Goal: Transaction & Acquisition: Purchase product/service

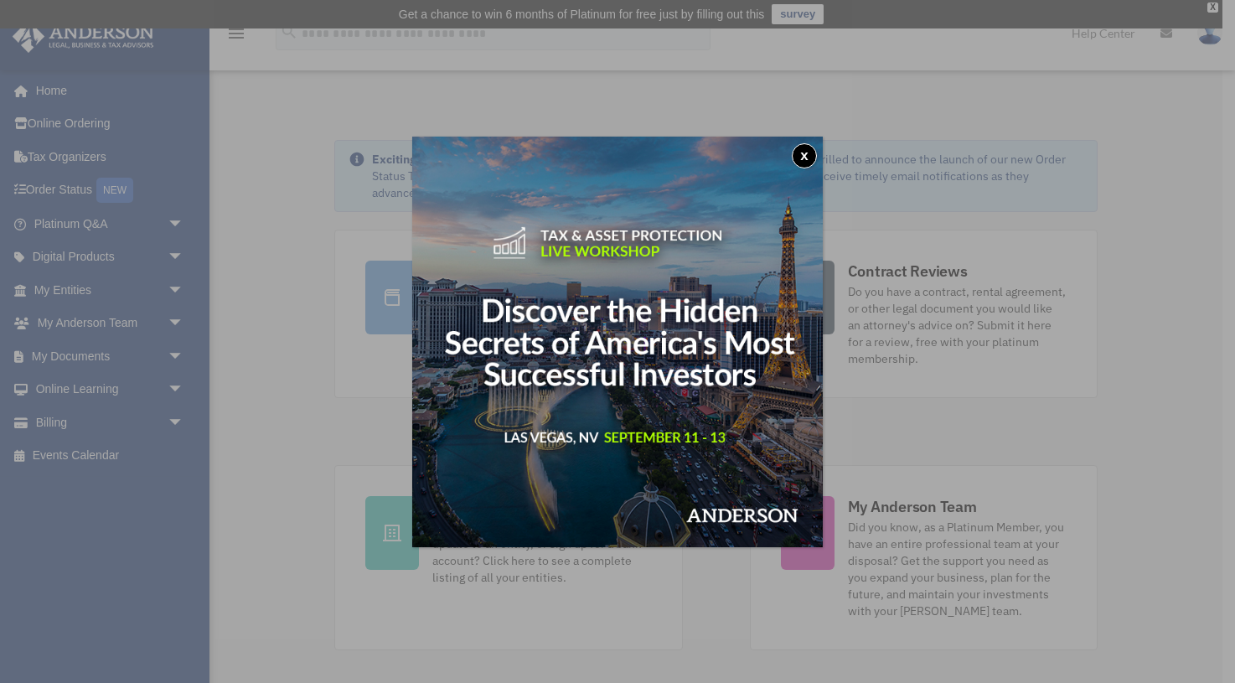
click at [57, 420] on div "x" at bounding box center [617, 341] width 1235 height 683
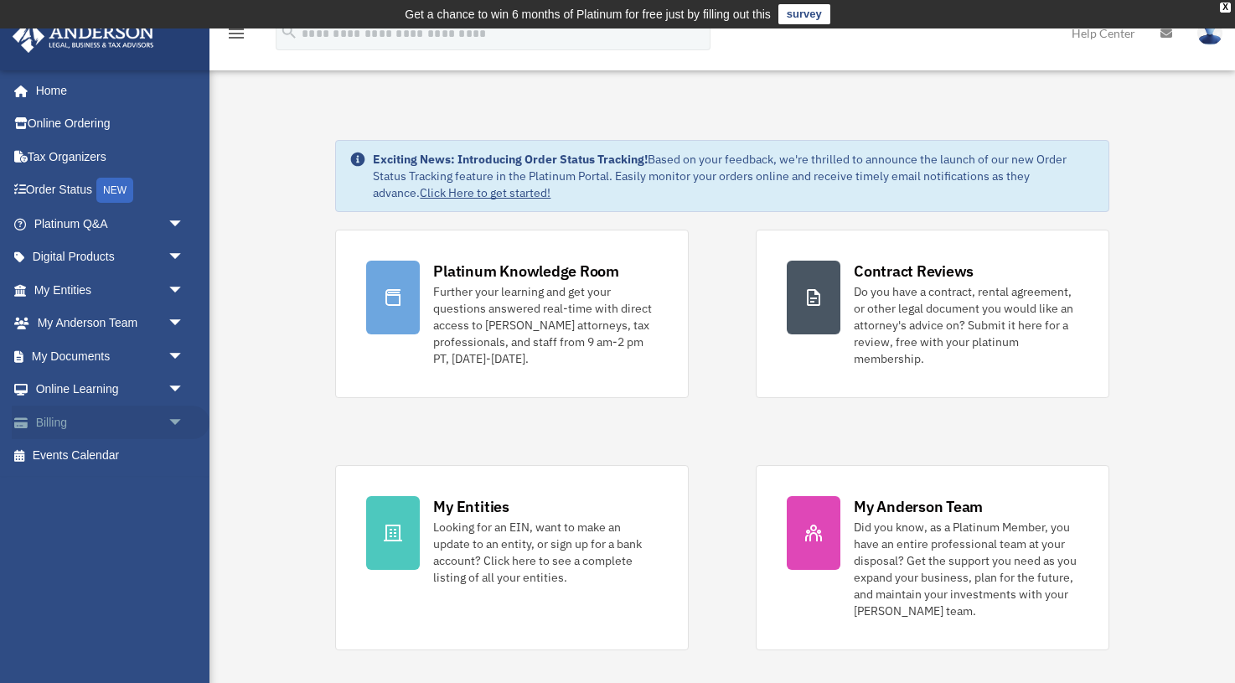
click at [168, 422] on span "arrow_drop_down" at bounding box center [185, 423] width 34 height 34
click at [116, 450] on link "$ Open Invoices" at bounding box center [116, 456] width 186 height 34
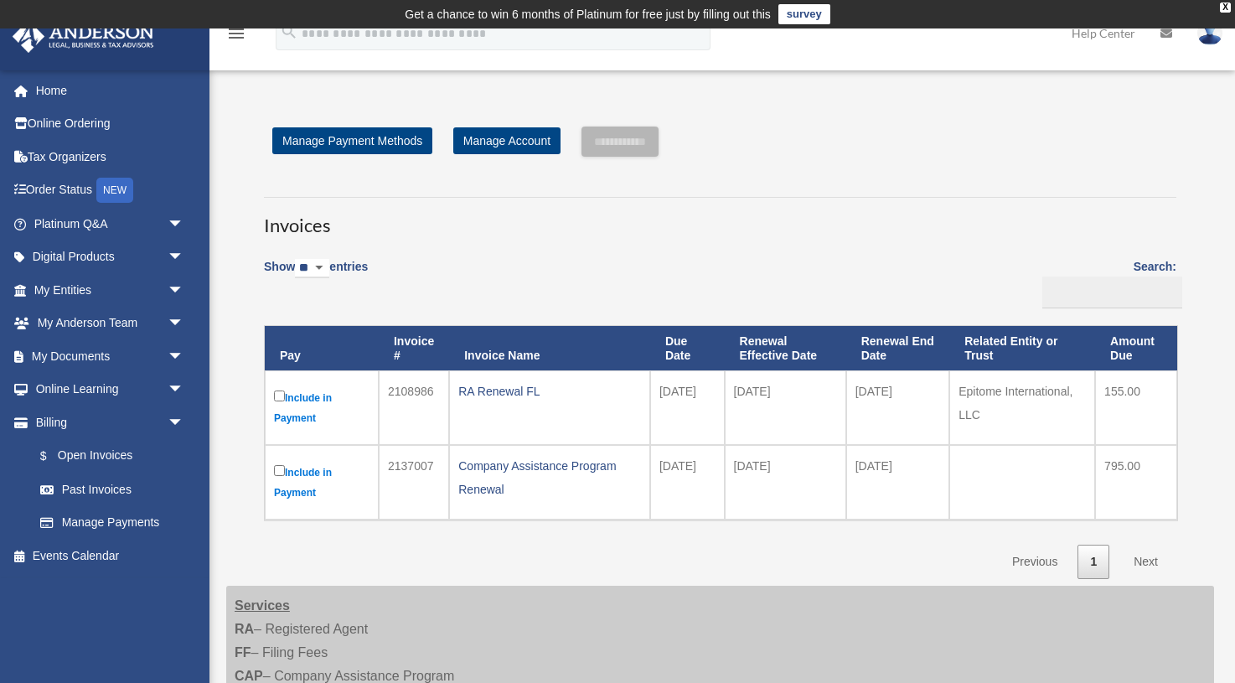
click at [285, 397] on label "Include in Payment" at bounding box center [322, 407] width 96 height 41
click at [625, 150] on input "**********" at bounding box center [620, 142] width 77 height 30
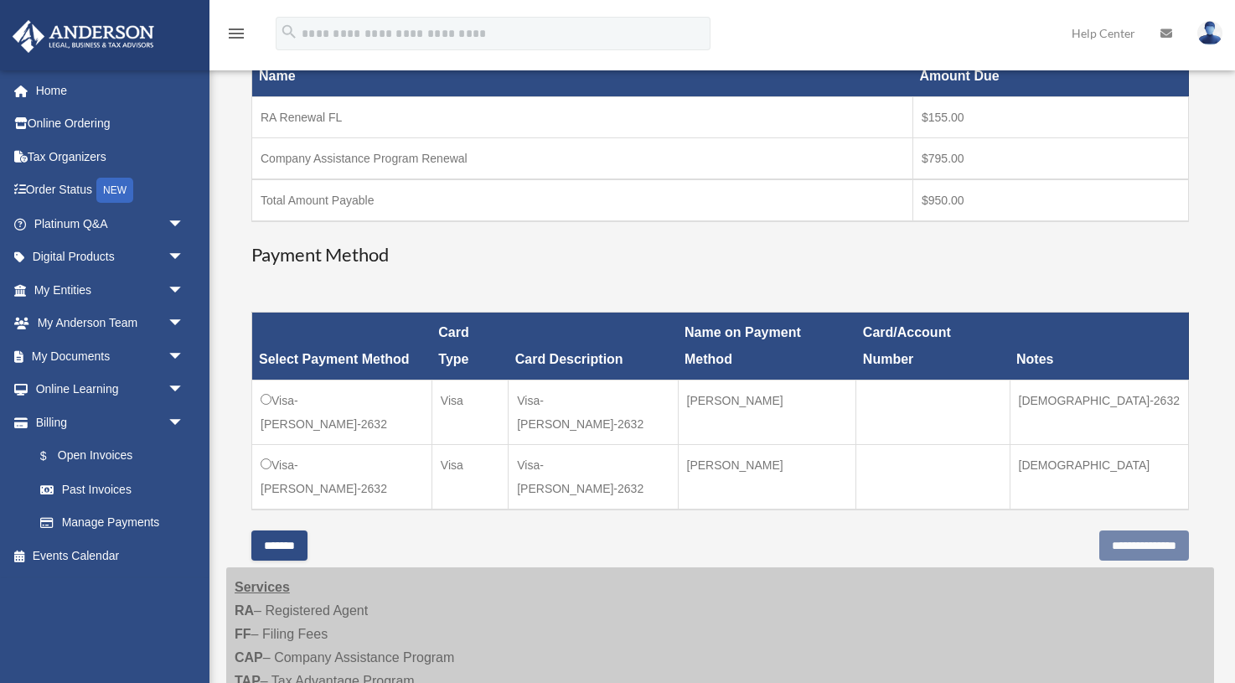
scroll to position [319, 0]
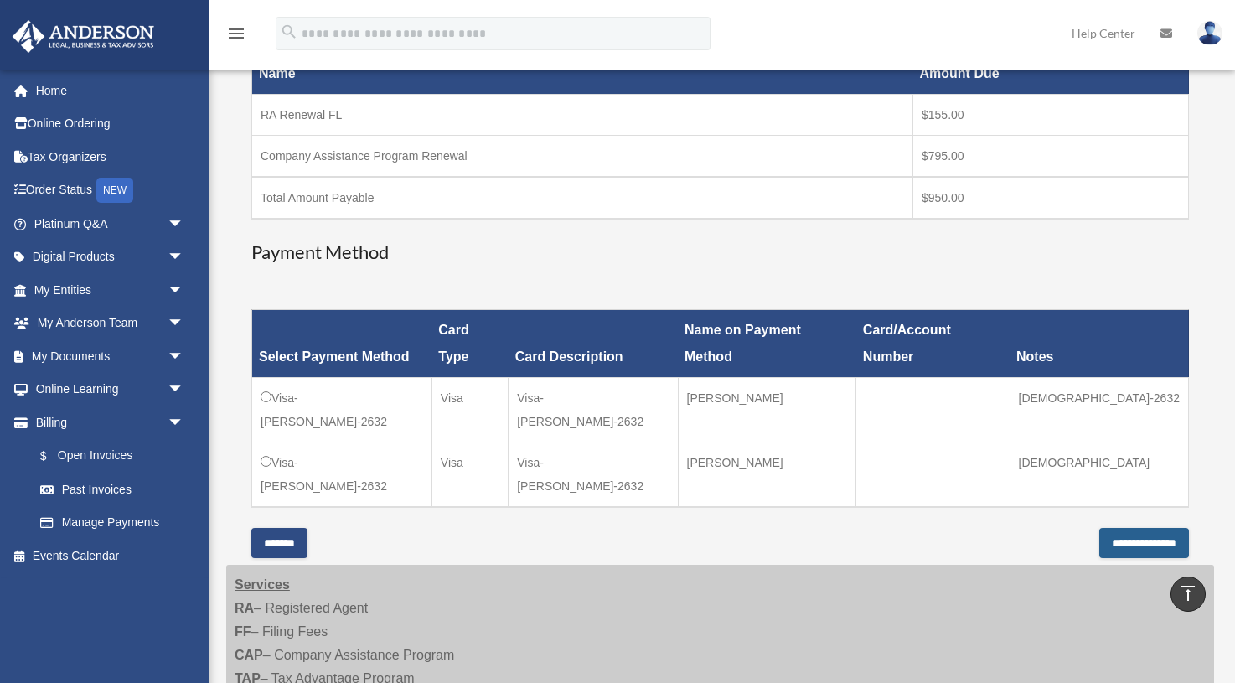
click at [1122, 528] on input "**********" at bounding box center [1144, 543] width 90 height 30
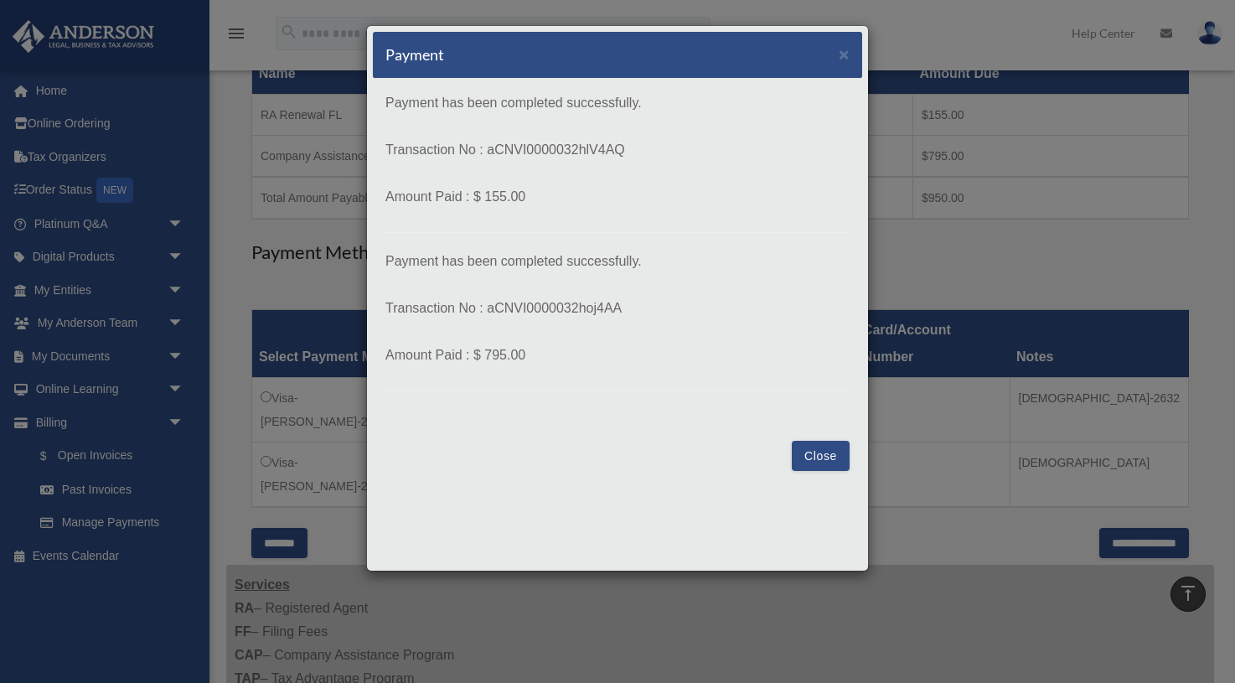
click at [1017, 468] on div "Payment × Payment has been completed successfully. Transaction No : aCNVI000003…" at bounding box center [617, 341] width 1235 height 683
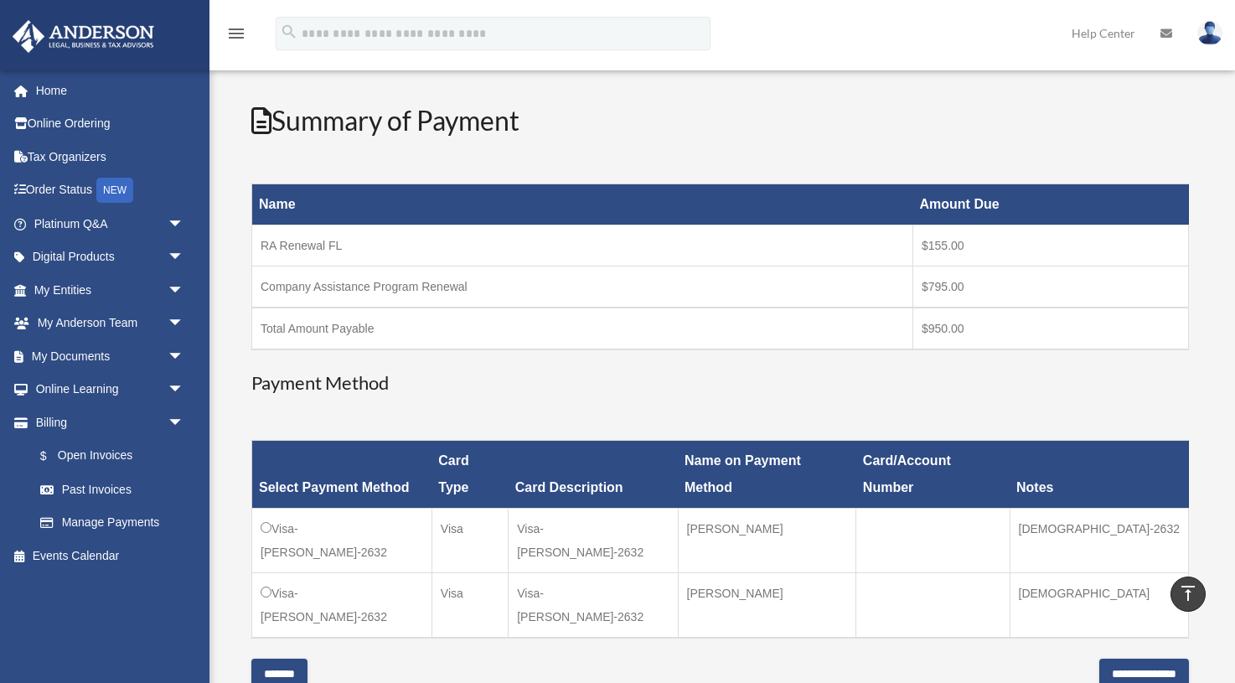
scroll to position [179, 0]
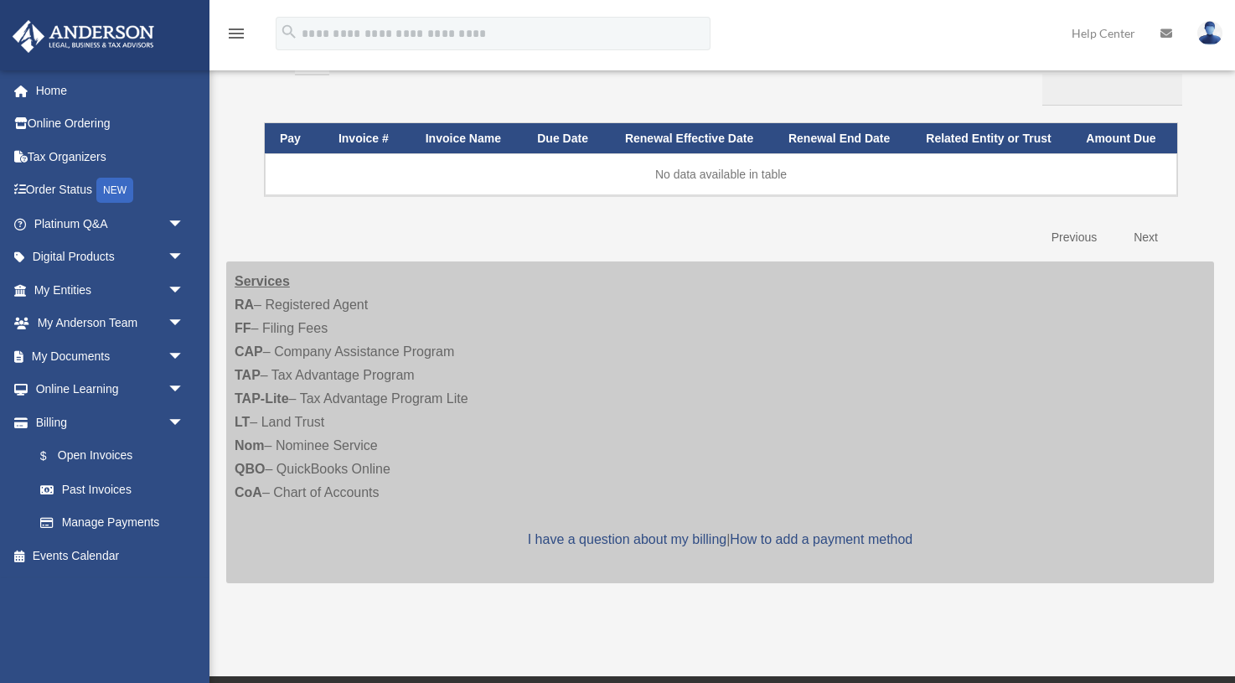
scroll to position [207, 0]
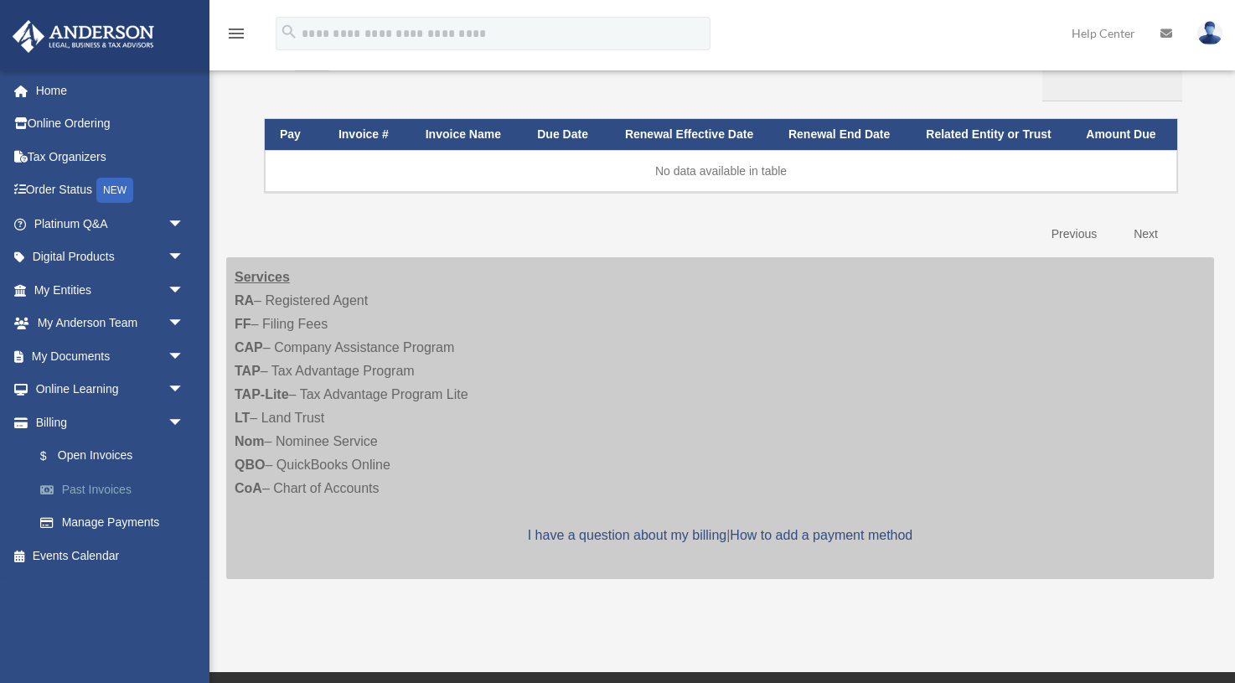
click at [93, 488] on link "Past Invoices" at bounding box center [116, 490] width 186 height 34
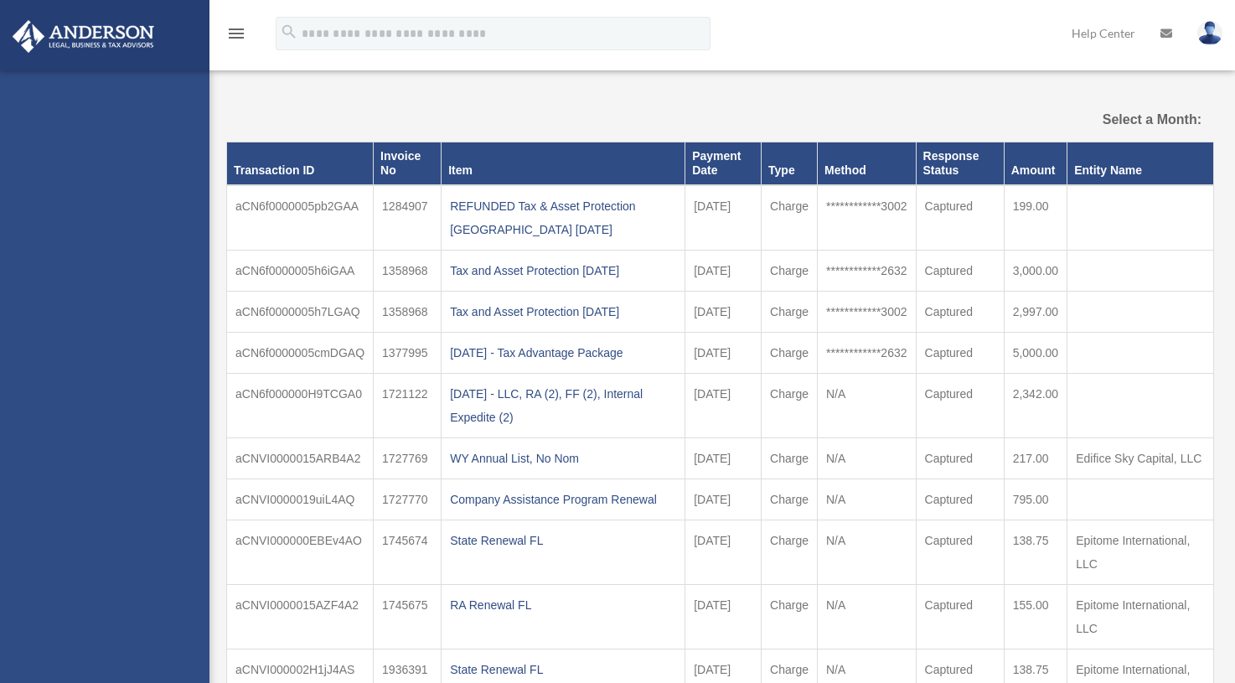
select select
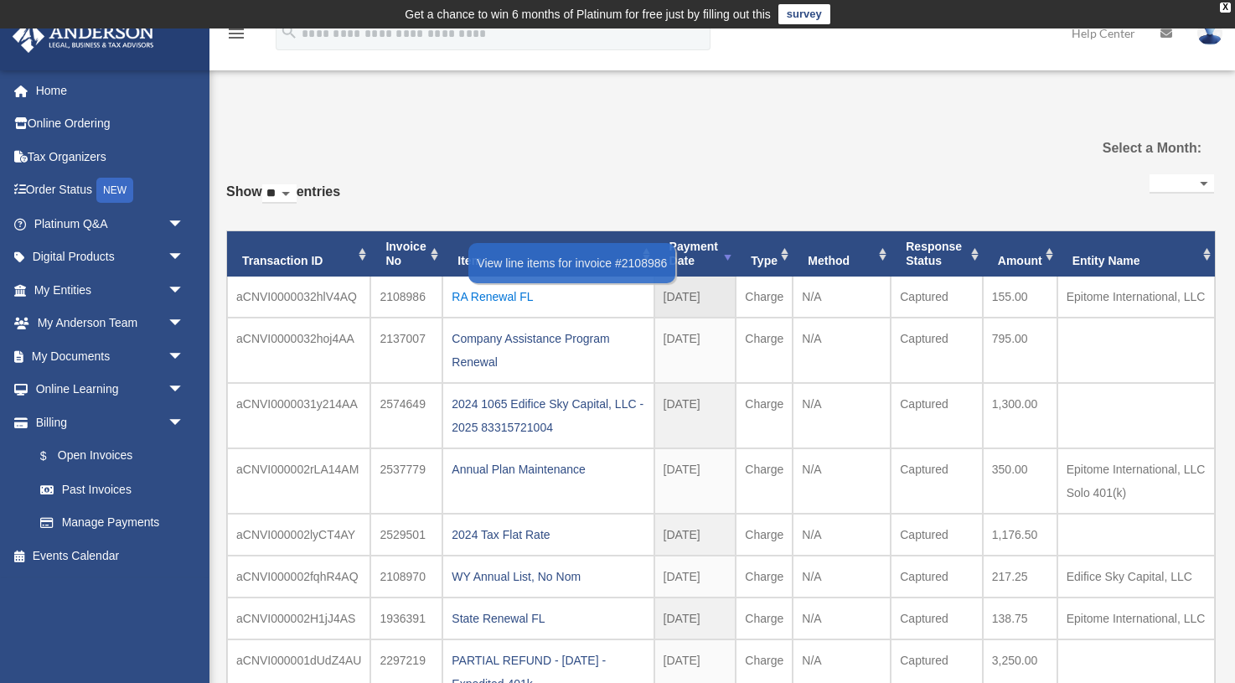
click at [482, 292] on div "RA Renewal FL" at bounding box center [548, 296] width 193 height 23
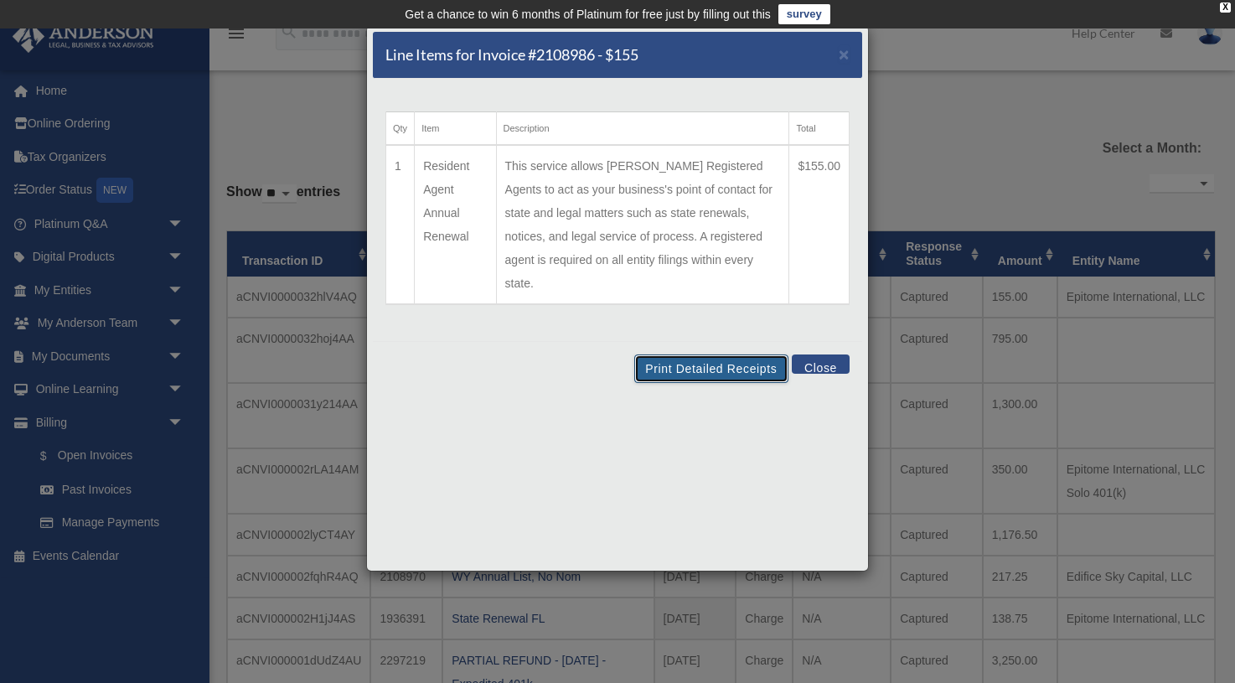
click at [722, 354] on button "Print Detailed Receipts" at bounding box center [710, 368] width 153 height 28
click at [817, 354] on button "Close" at bounding box center [821, 363] width 58 height 19
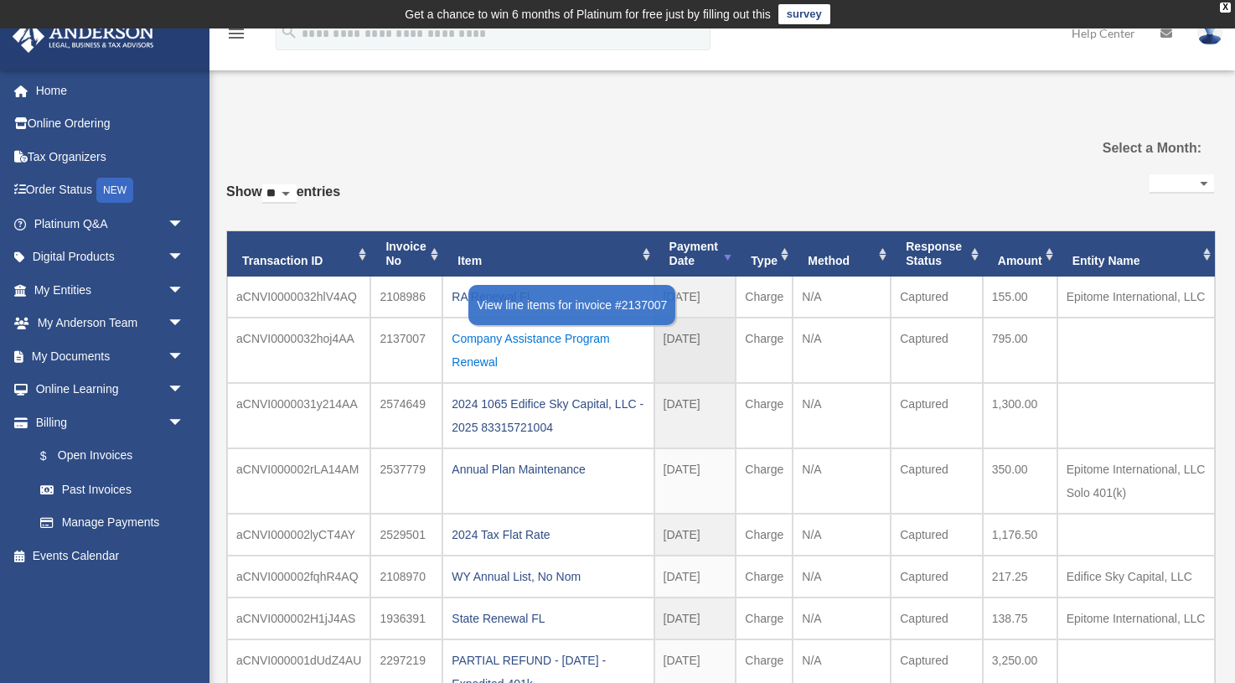
click at [554, 339] on div "Company Assistance Program Renewal" at bounding box center [548, 350] width 193 height 47
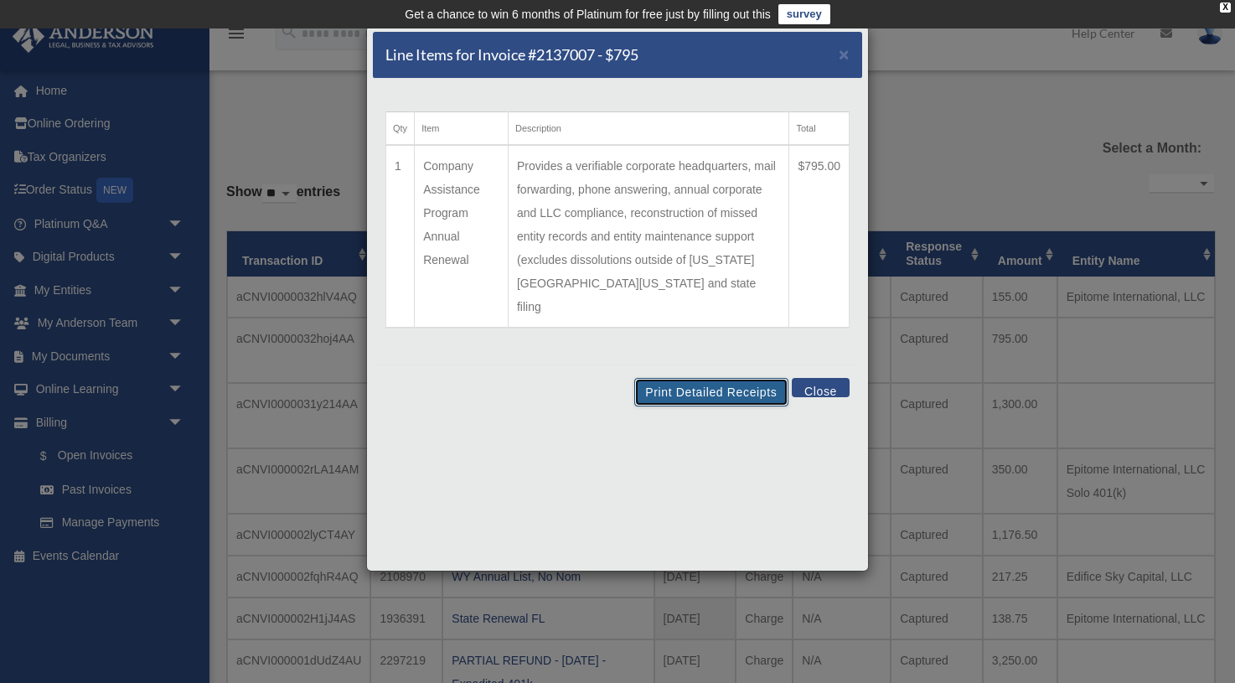
click at [729, 378] on button "Print Detailed Receipts" at bounding box center [710, 392] width 153 height 28
click at [813, 378] on button "Close" at bounding box center [821, 387] width 58 height 19
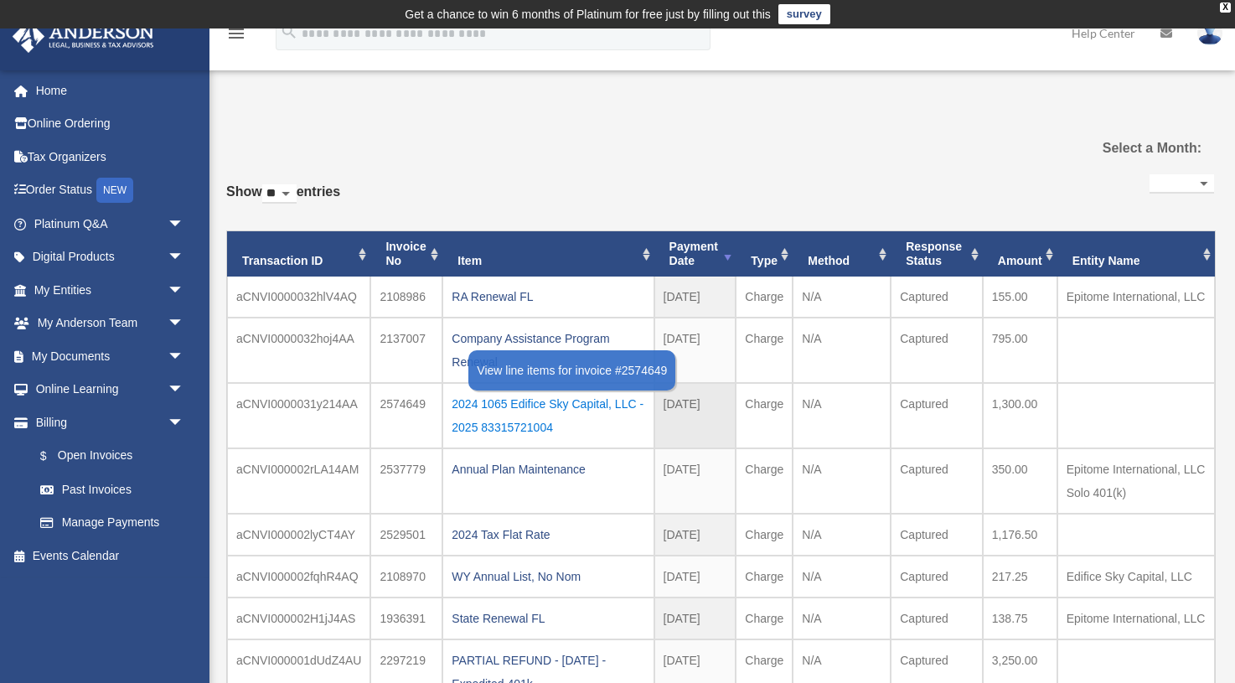
click at [595, 401] on div "2024 1065 Edifice Sky Capital, LLC - 2025 83315721004" at bounding box center [548, 415] width 193 height 47
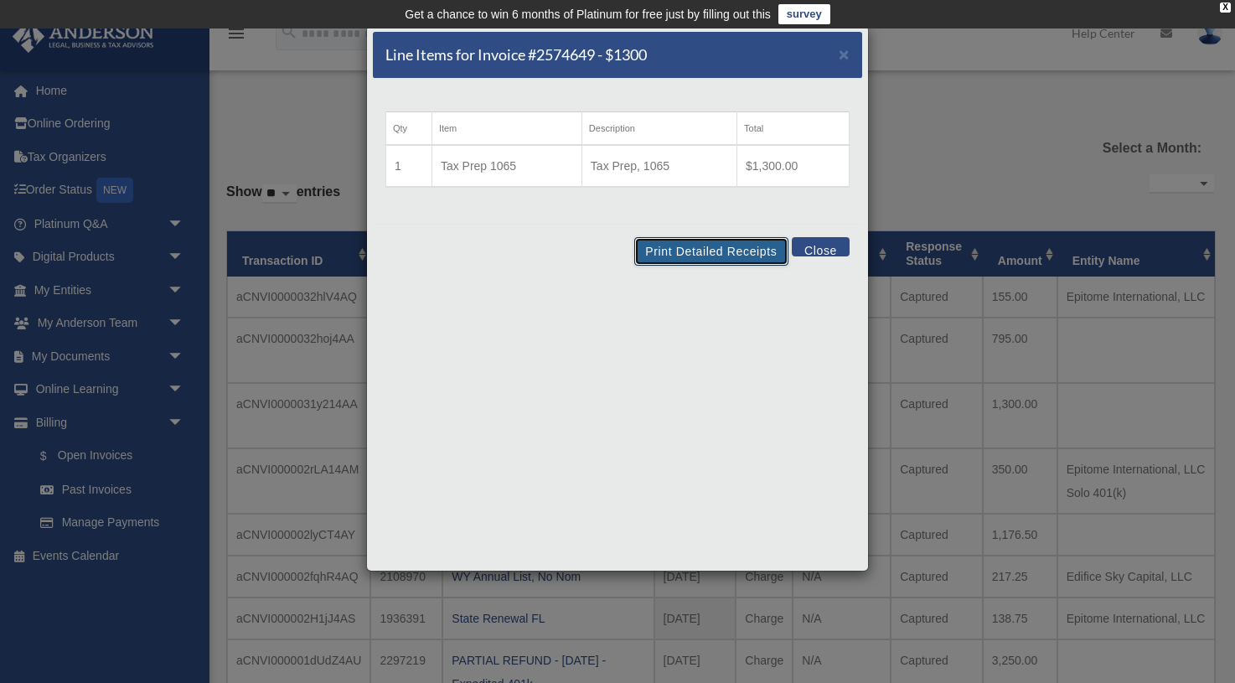
click at [726, 251] on button "Print Detailed Receipts" at bounding box center [710, 251] width 153 height 28
click at [942, 153] on div "Line Items for Invoice #2574649 - $1300 × Qty Item Description Total 1 Tax Prep…" at bounding box center [617, 341] width 1235 height 683
